Goal: Task Accomplishment & Management: Manage account settings

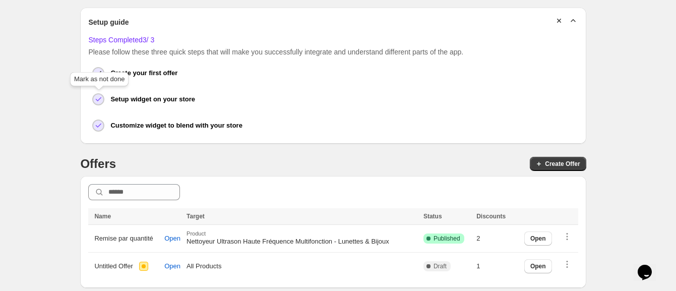
click at [40, 76] on div "Close Help this amazing app grow 🚀! Share it with your network and let others b…" at bounding box center [333, 86] width 642 height 403
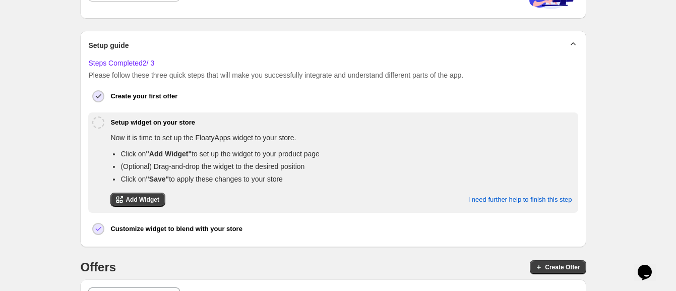
scroll to position [125, 0]
click at [100, 121] on button at bounding box center [98, 122] width 12 height 12
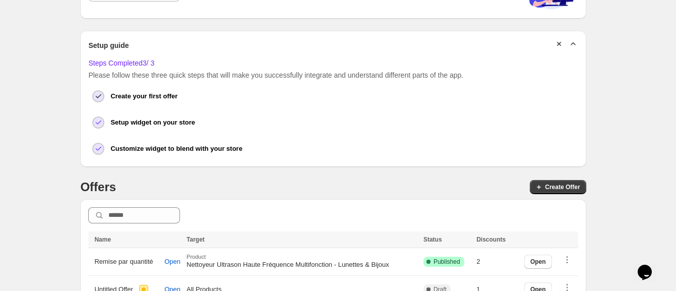
click at [50, 159] on div "Close Help this amazing app grow 🚀! Share it with your network and let others b…" at bounding box center [333, 109] width 642 height 403
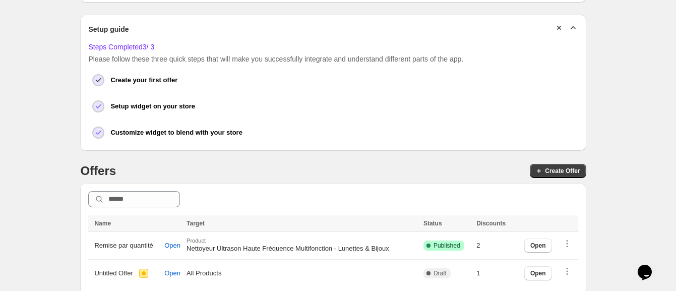
scroll to position [149, 0]
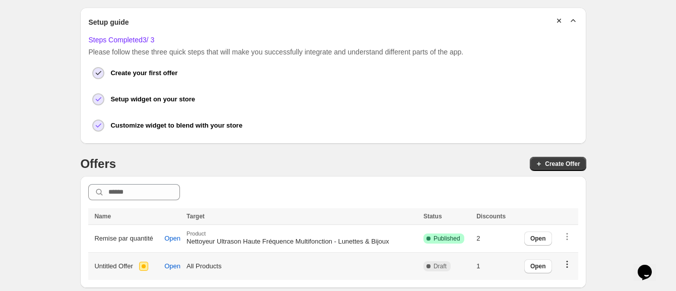
click at [572, 262] on icon "button" at bounding box center [567, 264] width 10 height 10
click at [580, 244] on span "Delete" at bounding box center [584, 247] width 19 height 10
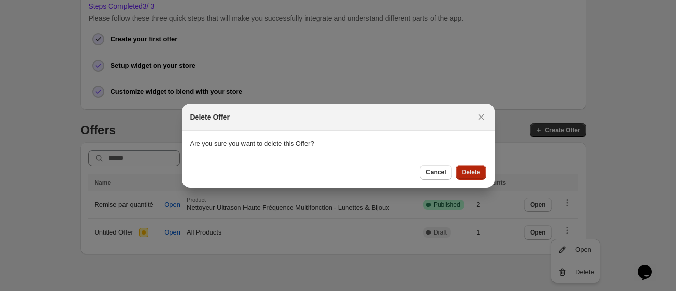
click at [473, 168] on span "Delete" at bounding box center [470, 172] width 18 height 8
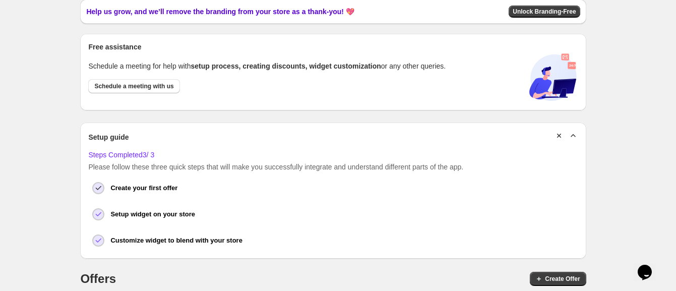
scroll to position [120, 0]
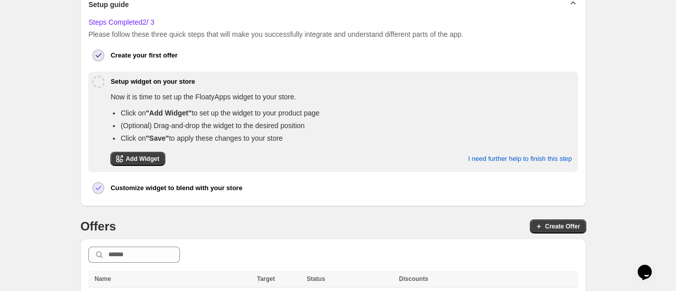
scroll to position [189, 0]
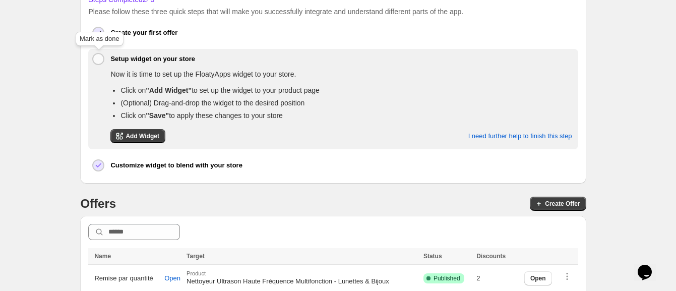
click at [98, 58] on button at bounding box center [98, 59] width 12 height 12
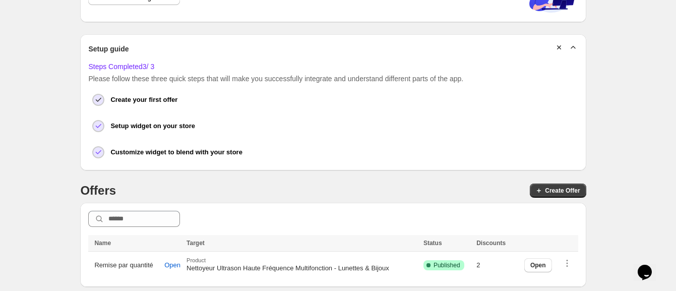
scroll to position [120, 0]
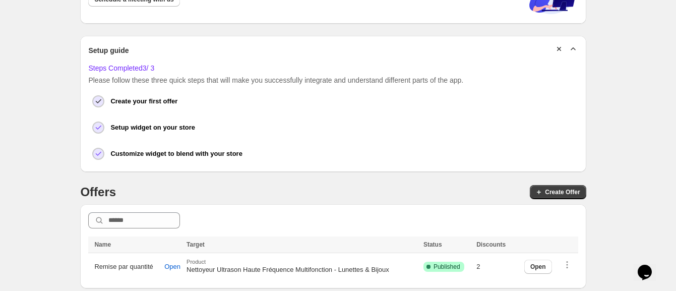
click at [30, 148] on div "Close Help this amazing app grow 🚀! Share it with your network and let others b…" at bounding box center [333, 100] width 642 height 375
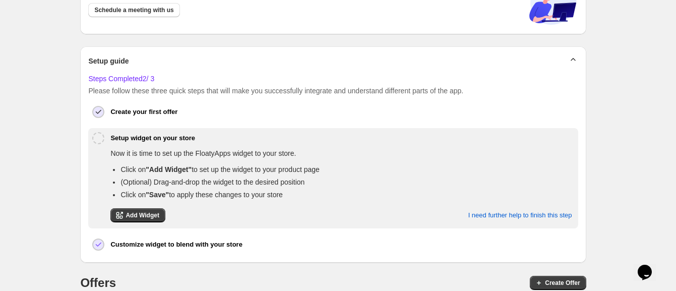
scroll to position [189, 0]
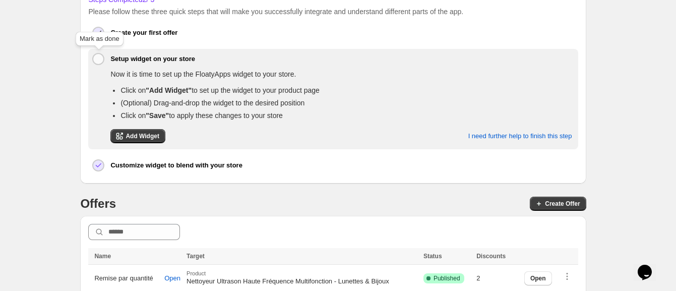
click at [98, 58] on button at bounding box center [98, 59] width 12 height 12
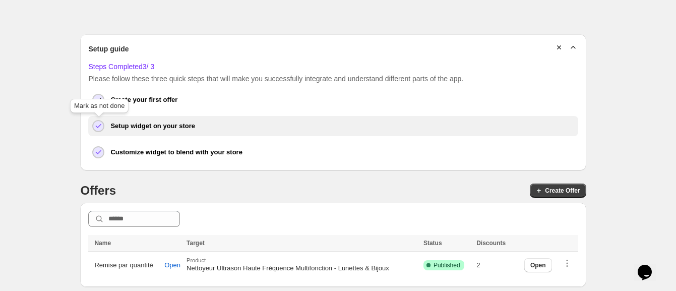
scroll to position [120, 0]
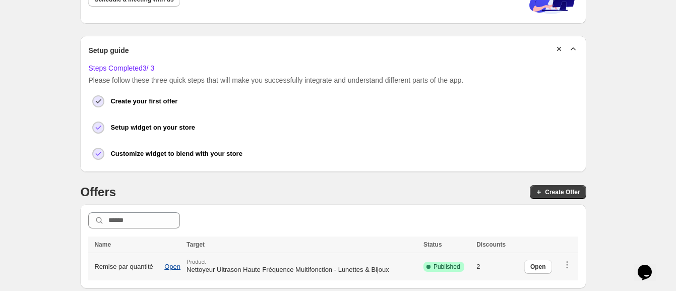
click at [172, 266] on span "Open" at bounding box center [172, 266] width 16 height 8
